Goal: Find contact information: Find contact information

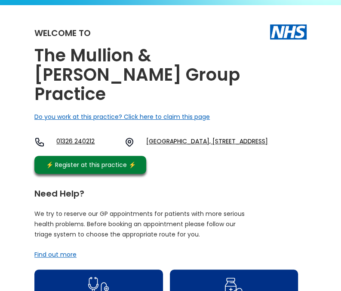
scroll to position [86, 0]
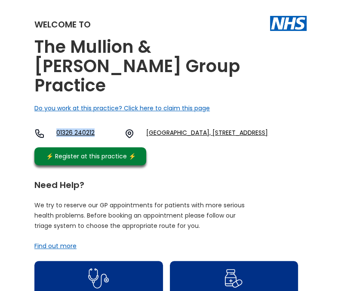
drag, startPoint x: 55, startPoint y: 130, endPoint x: 99, endPoint y: 130, distance: 43.4
click at [99, 130] on div "01326 240212 Mullion Health Centre, Nansmellyon Road, Mullion, Helston, Cornwal…" at bounding box center [150, 134] width 233 height 10
copy link "01326 240212"
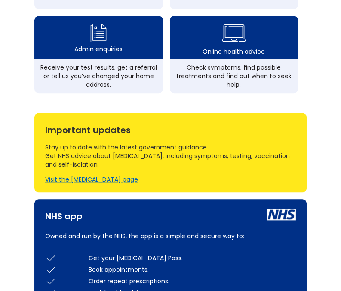
scroll to position [430, 0]
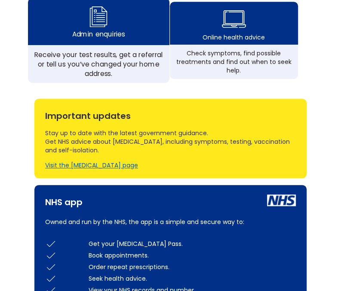
click at [128, 67] on div "Receive your test results, get a referral or tell us you’ve changed your home a…" at bounding box center [99, 64] width 132 height 28
